Goal: Transaction & Acquisition: Purchase product/service

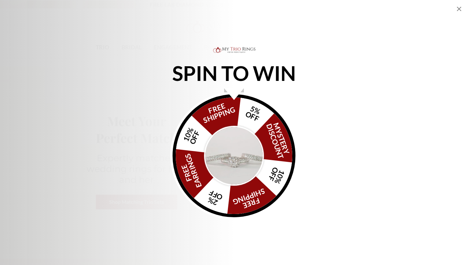
click at [244, 77] on p "SPIN TO WIN" at bounding box center [234, 73] width 153 height 7
click at [243, 110] on div "FREE SHIPPING 5% OFF Mystery Discount 10% OFF FREE SHIPPING 2% OFF FREE EARRING…" at bounding box center [234, 155] width 123 height 123
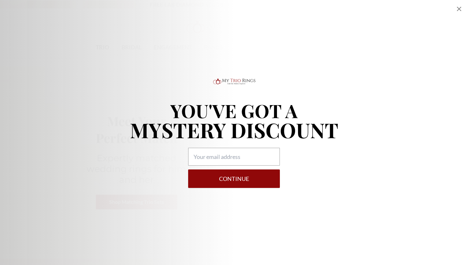
click at [459, 8] on icon "Close popup" at bounding box center [459, 9] width 4 height 4
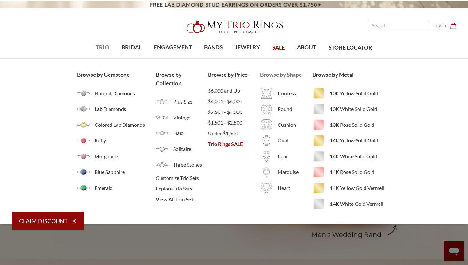
click at [283, 140] on span "Oval" at bounding box center [295, 141] width 35 height 8
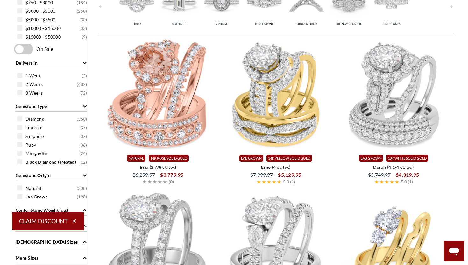
scroll to position [317, 0]
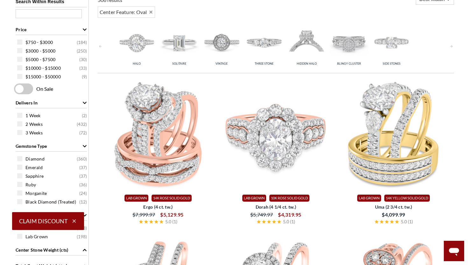
scroll to position [277, 0]
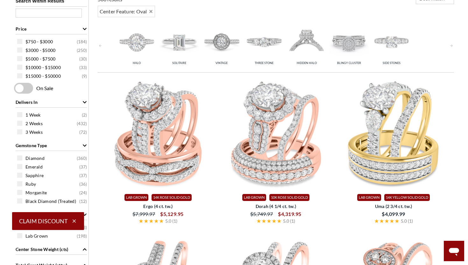
click at [181, 53] on img at bounding box center [179, 41] width 39 height 39
